Goal: Information Seeking & Learning: Check status

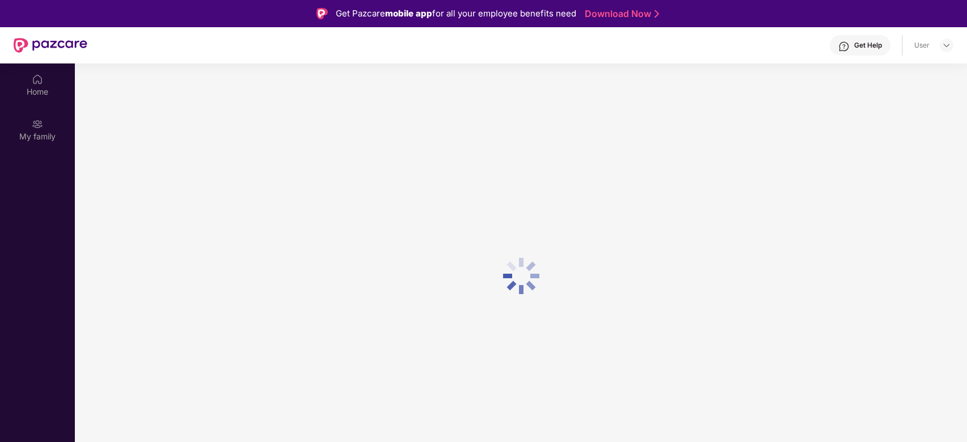
scroll to position [63, 0]
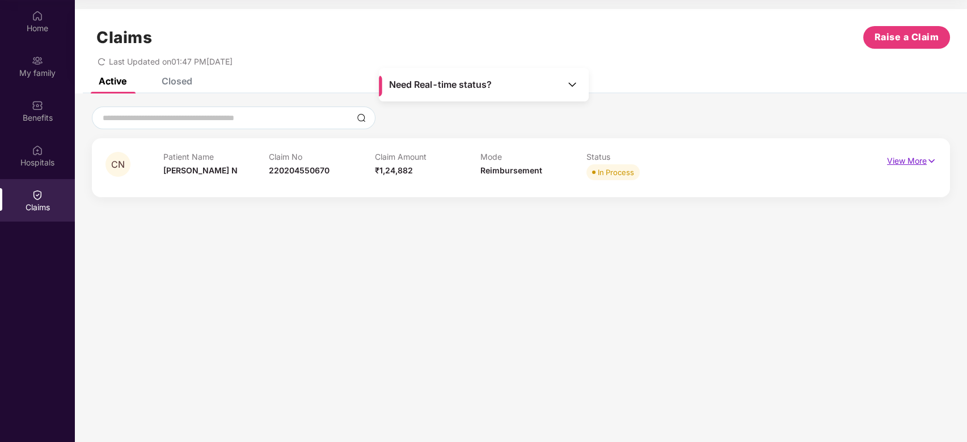
click at [916, 164] on p "View More" at bounding box center [911, 159] width 49 height 15
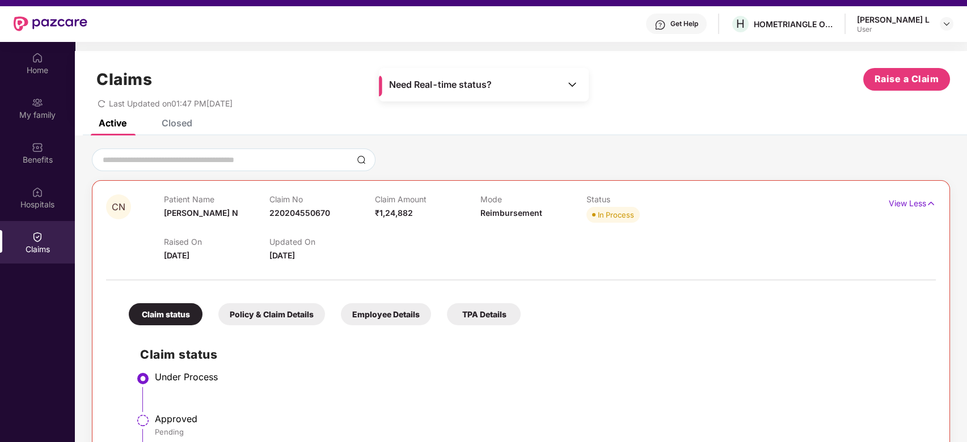
scroll to position [0, 0]
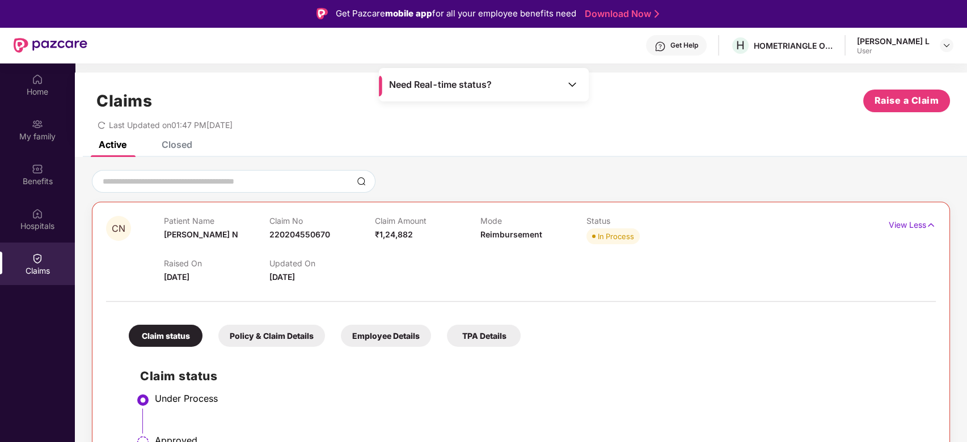
click at [181, 138] on div "Claims Raise a Claim Last Updated on 01:47 PM[DATE]" at bounding box center [521, 107] width 892 height 69
click at [177, 149] on div "Closed" at bounding box center [177, 144] width 31 height 11
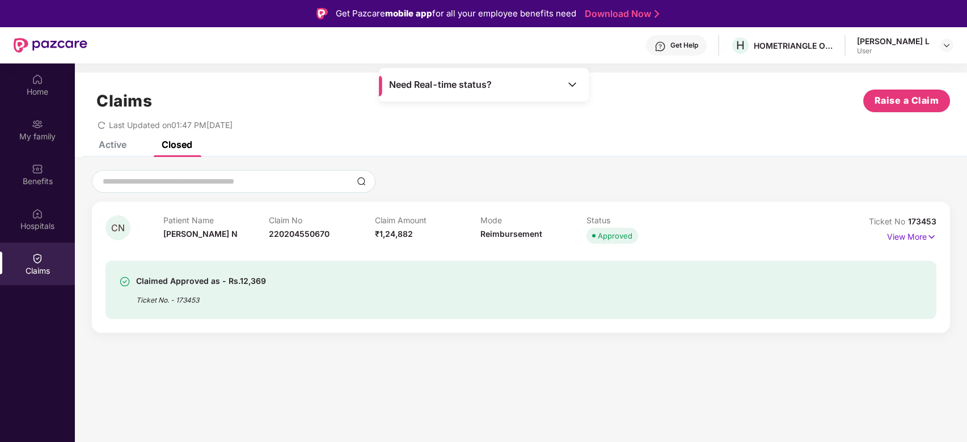
click at [615, 243] on span "Approved" at bounding box center [612, 236] width 52 height 16
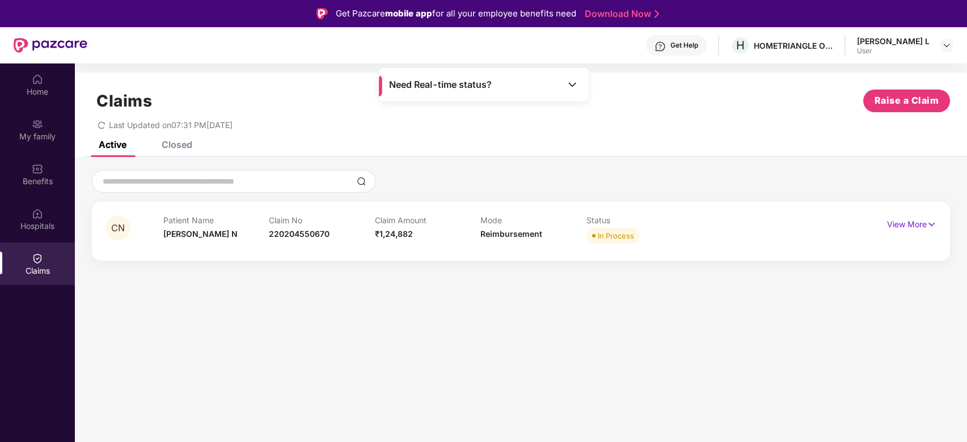
click at [179, 149] on div "Closed" at bounding box center [177, 144] width 31 height 11
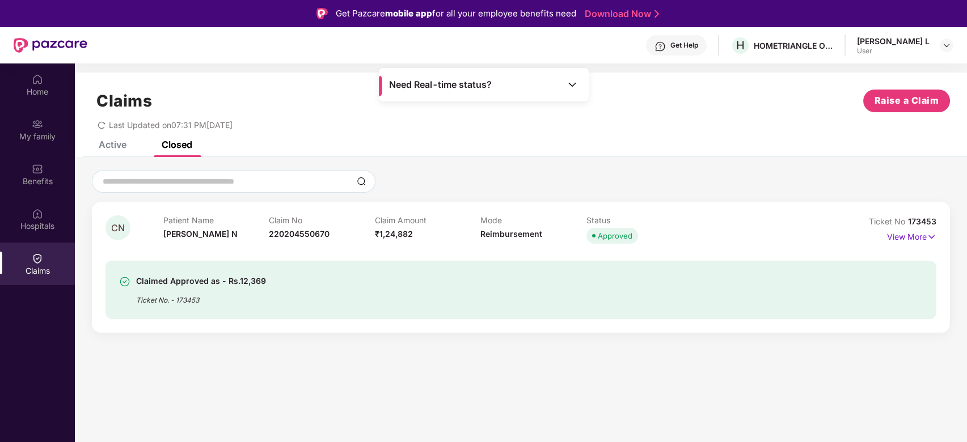
scroll to position [14, 0]
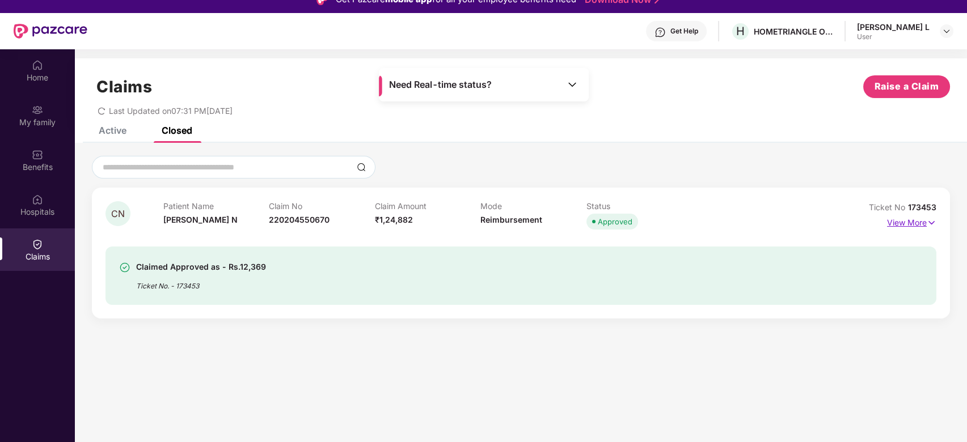
click at [905, 220] on p "View More" at bounding box center [911, 221] width 49 height 15
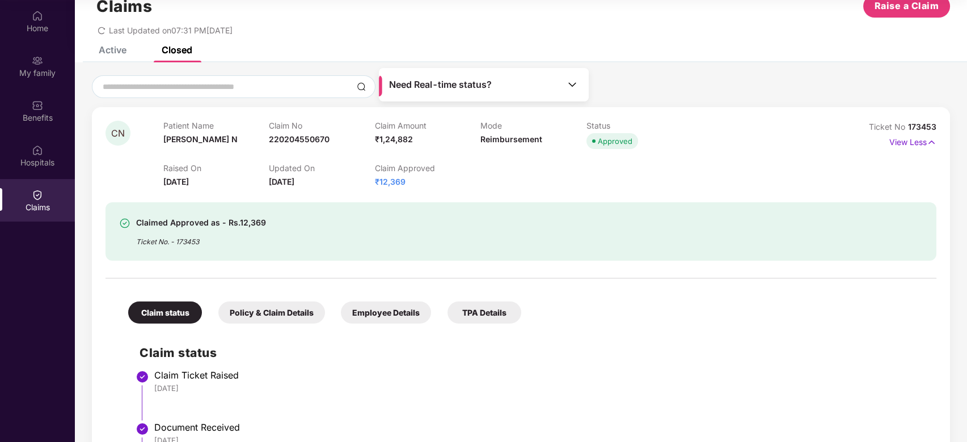
scroll to position [0, 0]
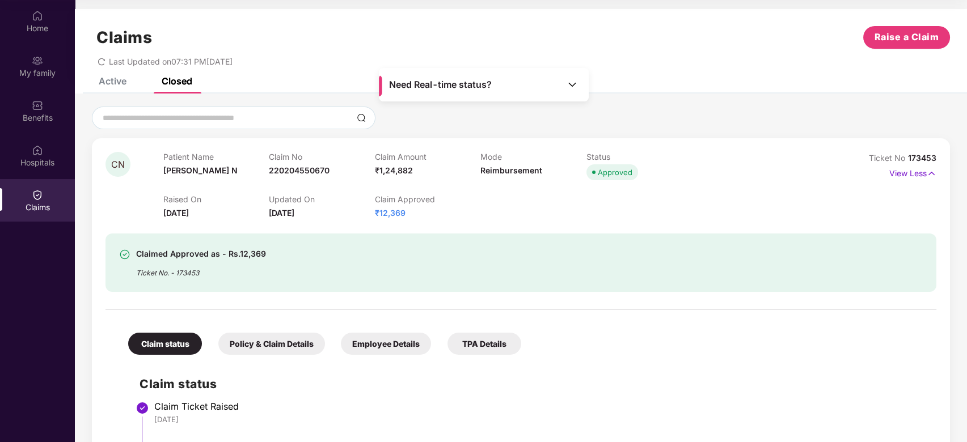
click at [395, 201] on p "Claim Approved" at bounding box center [428, 199] width 106 height 10
drag, startPoint x: 395, startPoint y: 201, endPoint x: 442, endPoint y: 206, distance: 47.3
click at [442, 206] on div "Claim Approved ₹12,369" at bounding box center [428, 206] width 106 height 25
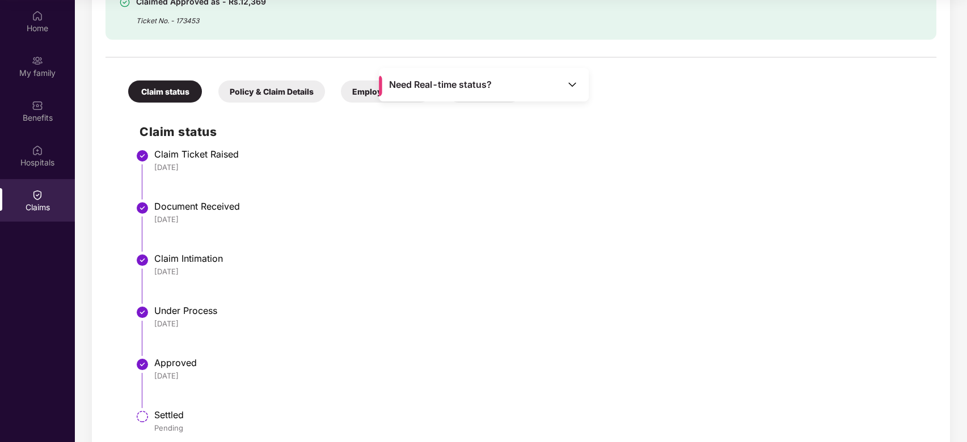
scroll to position [275, 0]
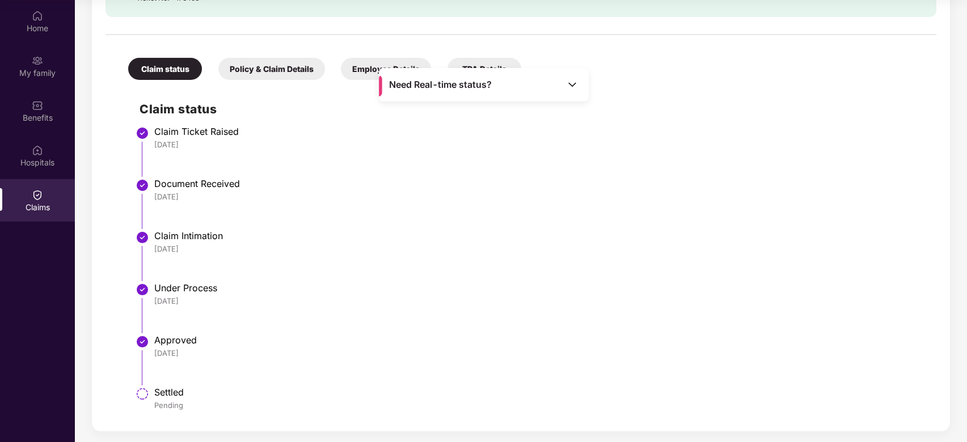
click at [133, 105] on div "Claim status Claim Ticket Raised 12 Sep 2025 Document Received 12 Sep 2025 Clai…" at bounding box center [521, 252] width 808 height 332
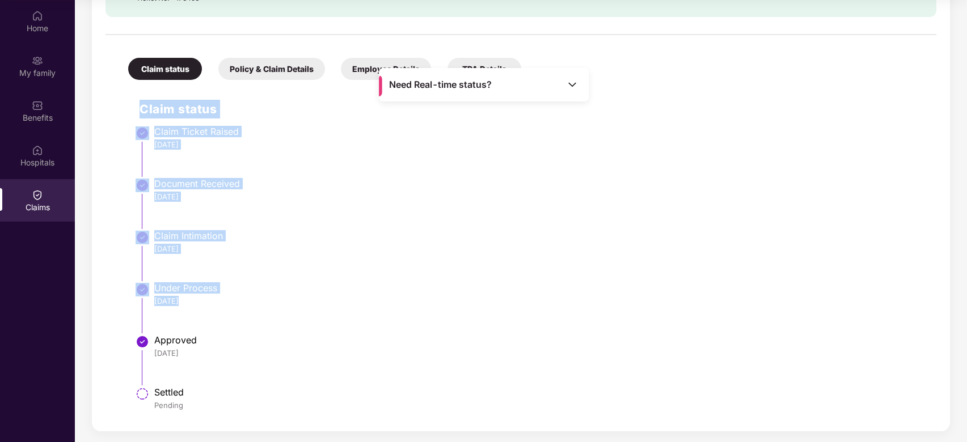
drag, startPoint x: 133, startPoint y: 105, endPoint x: 337, endPoint y: 330, distance: 303.8
click at [337, 330] on div "Claim status Claim Ticket Raised 12 Sep 2025 Document Received 12 Sep 2025 Clai…" at bounding box center [521, 252] width 808 height 332
click at [105, 126] on div "Claim status Policy & Claim Details Employee Details TPA Details Claim status C…" at bounding box center [520, 229] width 830 height 377
drag, startPoint x: 127, startPoint y: 103, endPoint x: 286, endPoint y: 415, distance: 350.1
click at [286, 415] on div "Claim status Claim Ticket Raised 12 Sep 2025 Document Received 12 Sep 2025 Clai…" at bounding box center [521, 252] width 808 height 332
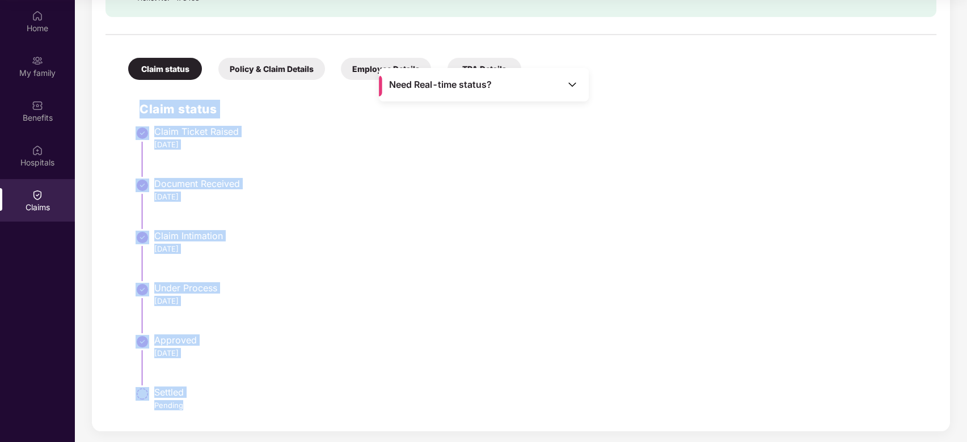
click at [286, 415] on li "Settled Pending" at bounding box center [531, 404] width 785 height 27
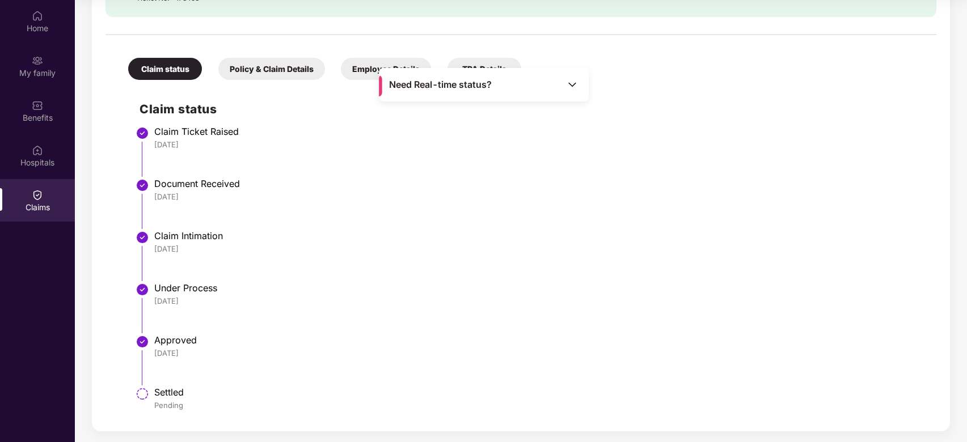
drag, startPoint x: 136, startPoint y: 98, endPoint x: 274, endPoint y: 330, distance: 270.7
click at [274, 330] on div "Claim status Claim Ticket Raised 12 Sep 2025 Document Received 12 Sep 2025 Clai…" at bounding box center [521, 252] width 808 height 332
click at [274, 330] on li "Under Process 17 Sep 2025" at bounding box center [531, 312] width 785 height 52
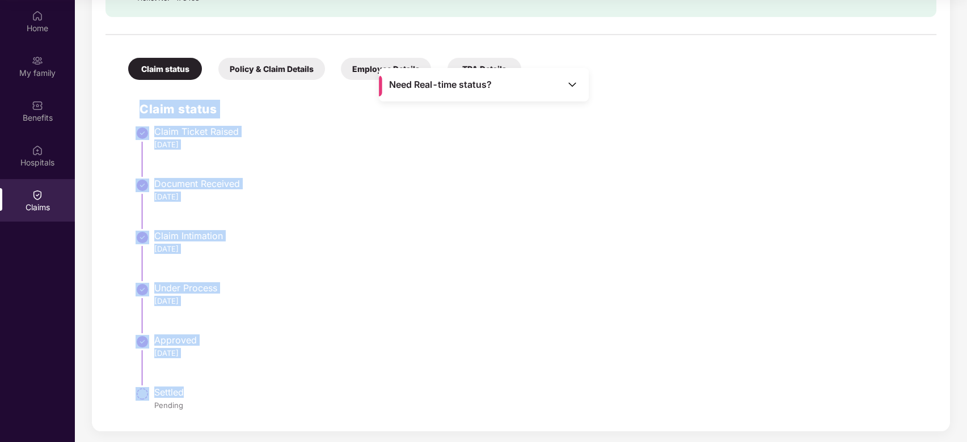
drag, startPoint x: 119, startPoint y: 107, endPoint x: 323, endPoint y: 388, distance: 347.4
click at [323, 388] on div "Claim status Claim Ticket Raised 12 Sep 2025 Document Received 12 Sep 2025 Clai…" at bounding box center [521, 252] width 808 height 332
click at [323, 388] on div "Settled" at bounding box center [539, 392] width 770 height 11
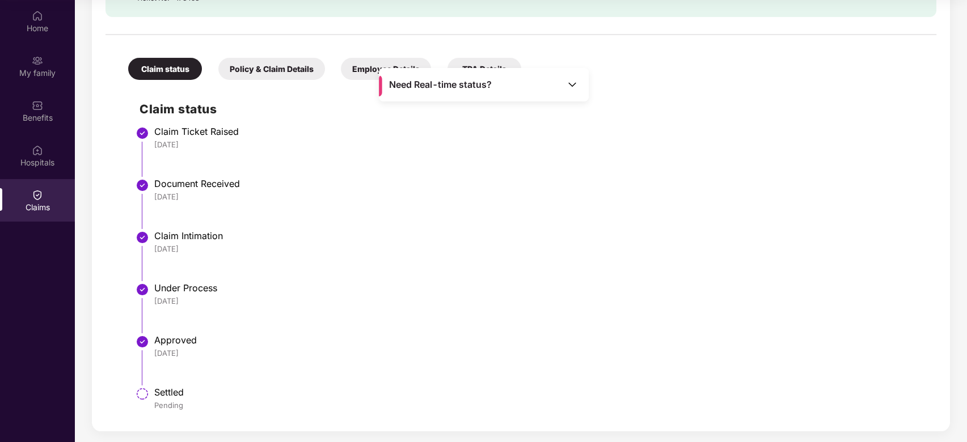
scroll to position [0, 0]
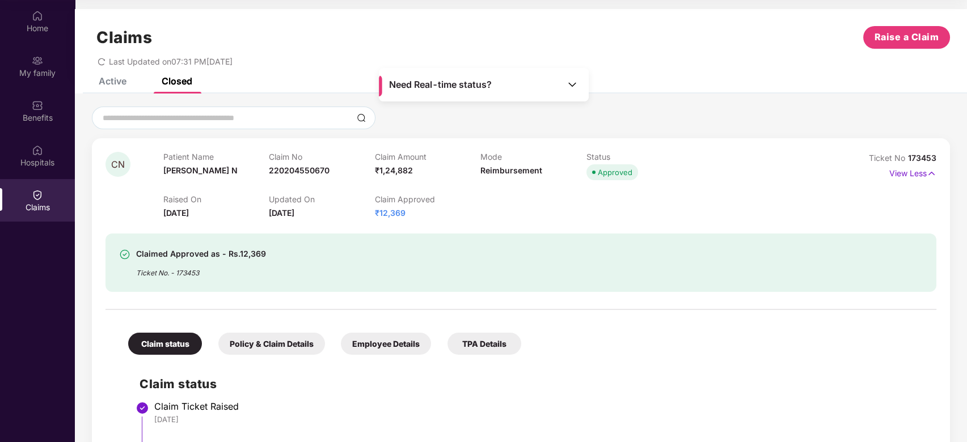
click at [393, 219] on div "Claim Approved ₹12,369" at bounding box center [428, 206] width 106 height 25
click at [393, 215] on span "₹12,369" at bounding box center [390, 213] width 31 height 10
click at [121, 253] on img at bounding box center [124, 254] width 11 height 11
click at [213, 251] on div "Claimed Approved as - Rs.12,369" at bounding box center [201, 254] width 130 height 14
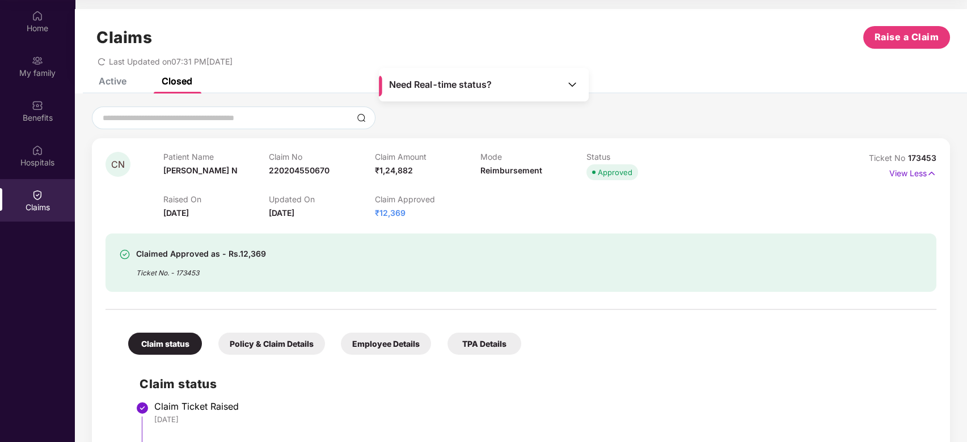
click at [186, 256] on div "Claimed Approved as - Rs.12,369" at bounding box center [201, 254] width 130 height 14
click at [376, 259] on div "Claimed Approved as - Rs.12,369 Ticket No. - 173453" at bounding box center [453, 262] width 669 height 31
click at [924, 171] on p "View Less" at bounding box center [912, 171] width 47 height 15
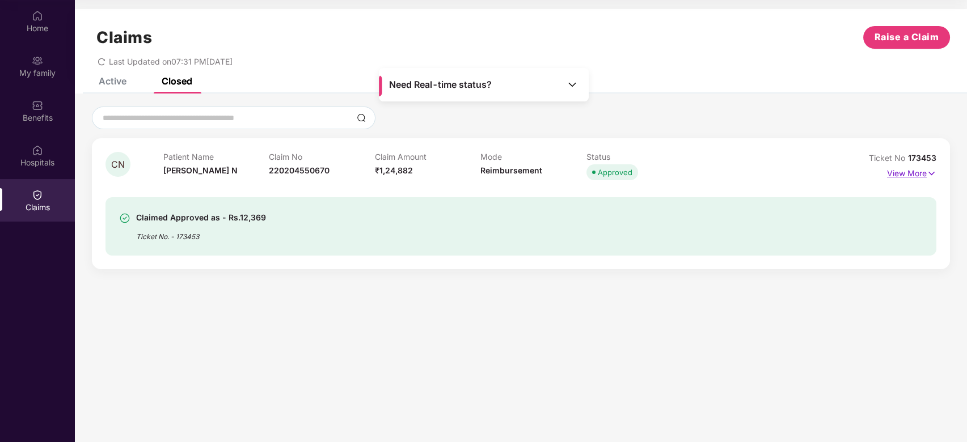
click at [922, 171] on p "View More" at bounding box center [911, 171] width 49 height 15
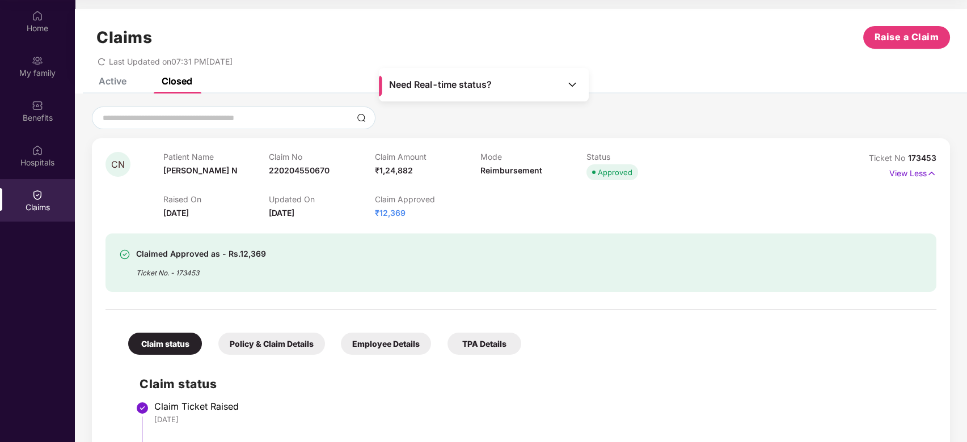
click at [105, 81] on div "Active" at bounding box center [113, 80] width 28 height 11
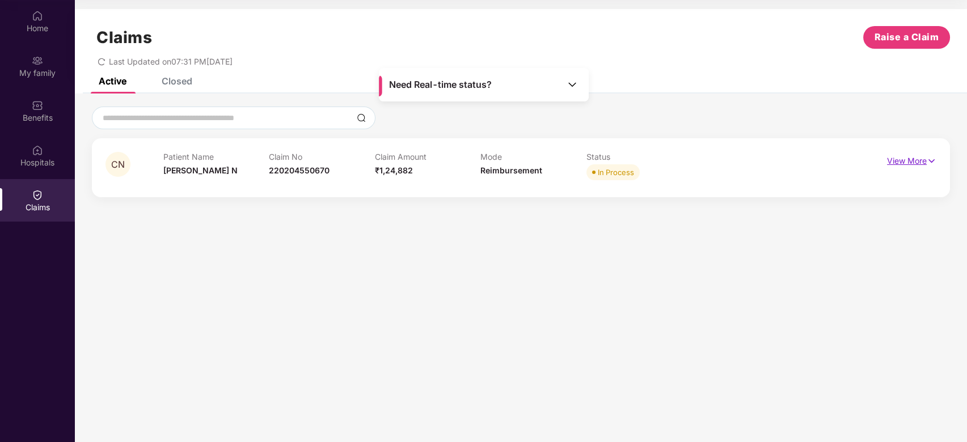
click at [905, 155] on p "View More" at bounding box center [911, 159] width 49 height 15
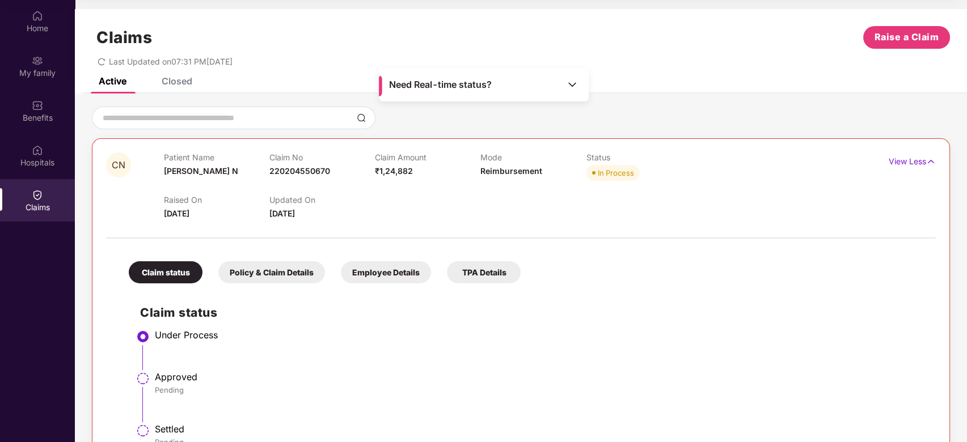
click at [194, 81] on div "Active Closed" at bounding box center [521, 86] width 892 height 16
click at [183, 81] on div "Closed" at bounding box center [177, 80] width 31 height 11
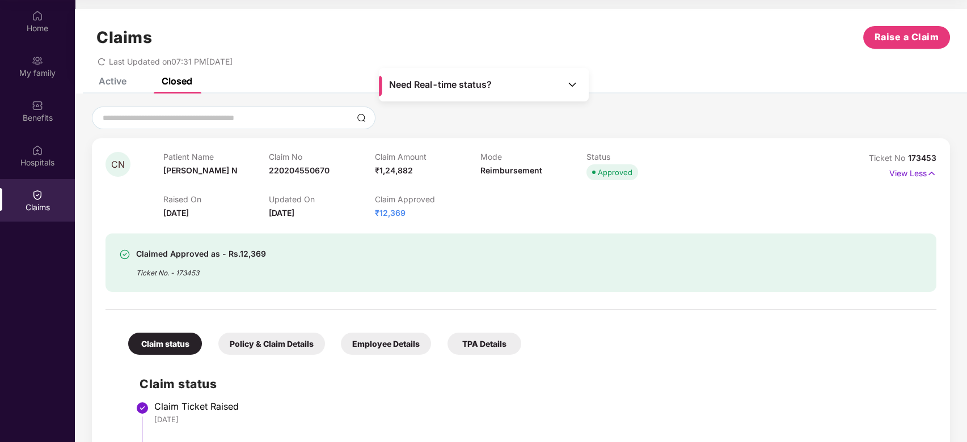
click at [381, 69] on div "Need Real-time status?" at bounding box center [484, 84] width 210 height 33
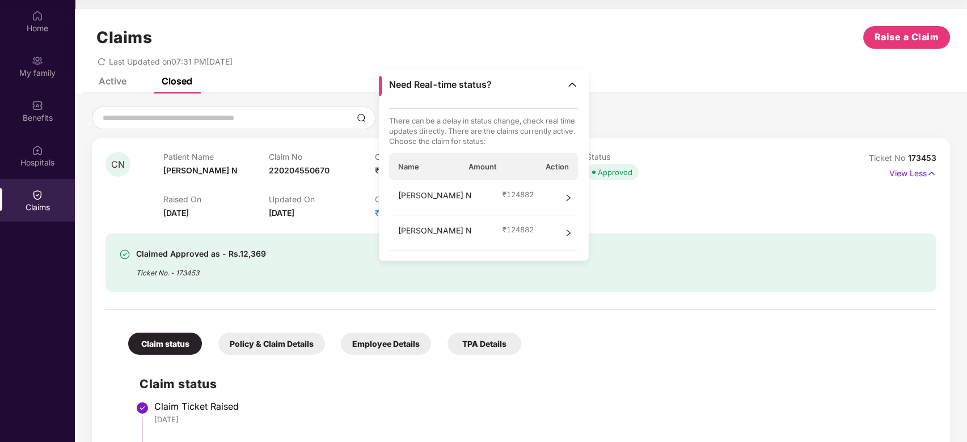
click at [580, 34] on div "Claims Raise a Claim" at bounding box center [521, 37] width 858 height 23
click at [693, 60] on div "Last Updated on 07:31 PM, 07 Oct 2025" at bounding box center [521, 58] width 858 height 18
click at [686, 74] on div "Claims Raise a Claim Last Updated on 07:31 PM, 07 Oct 2025" at bounding box center [521, 43] width 892 height 69
click at [676, 90] on div "Active Closed" at bounding box center [521, 86] width 892 height 16
